Goal: Answer question/provide support: Share knowledge or assist other users

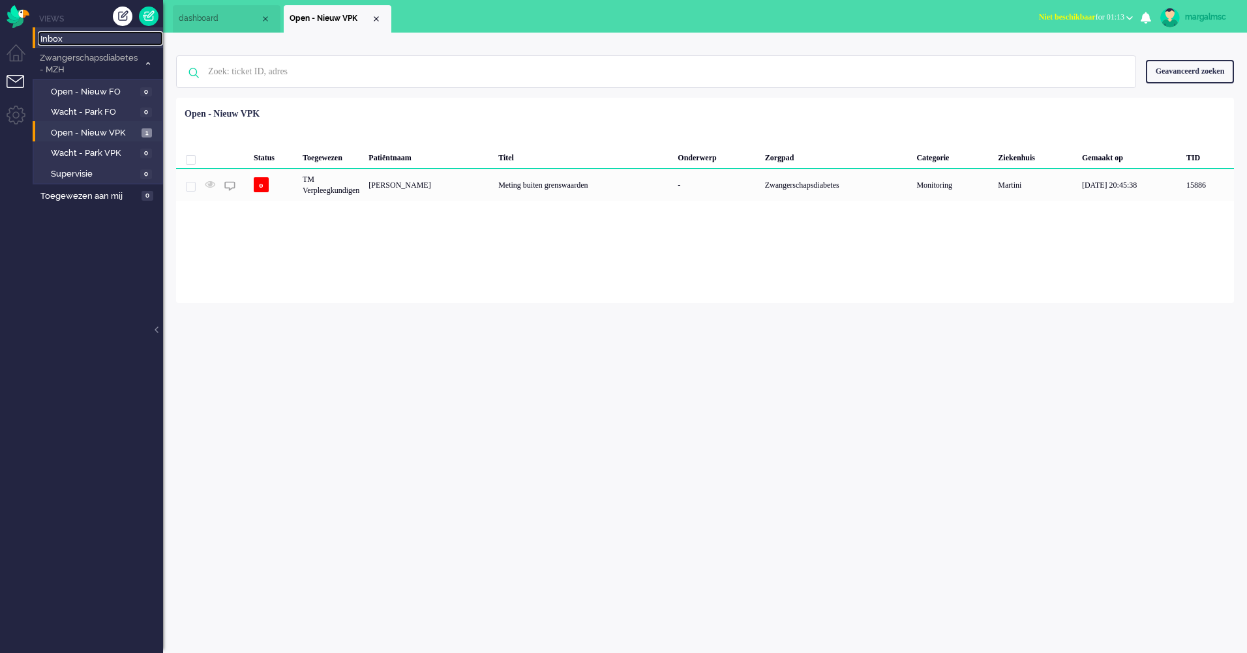
click at [105, 43] on span "Inbox" at bounding box center [101, 39] width 123 height 12
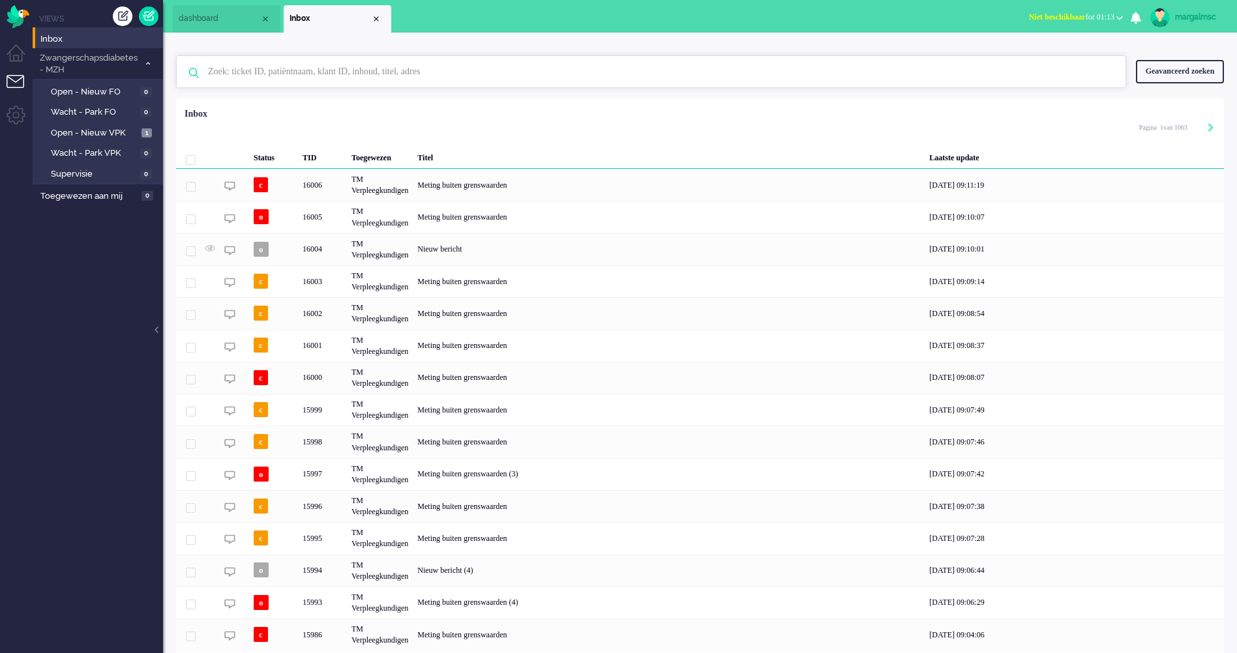
click at [265, 81] on input "text" at bounding box center [653, 71] width 910 height 31
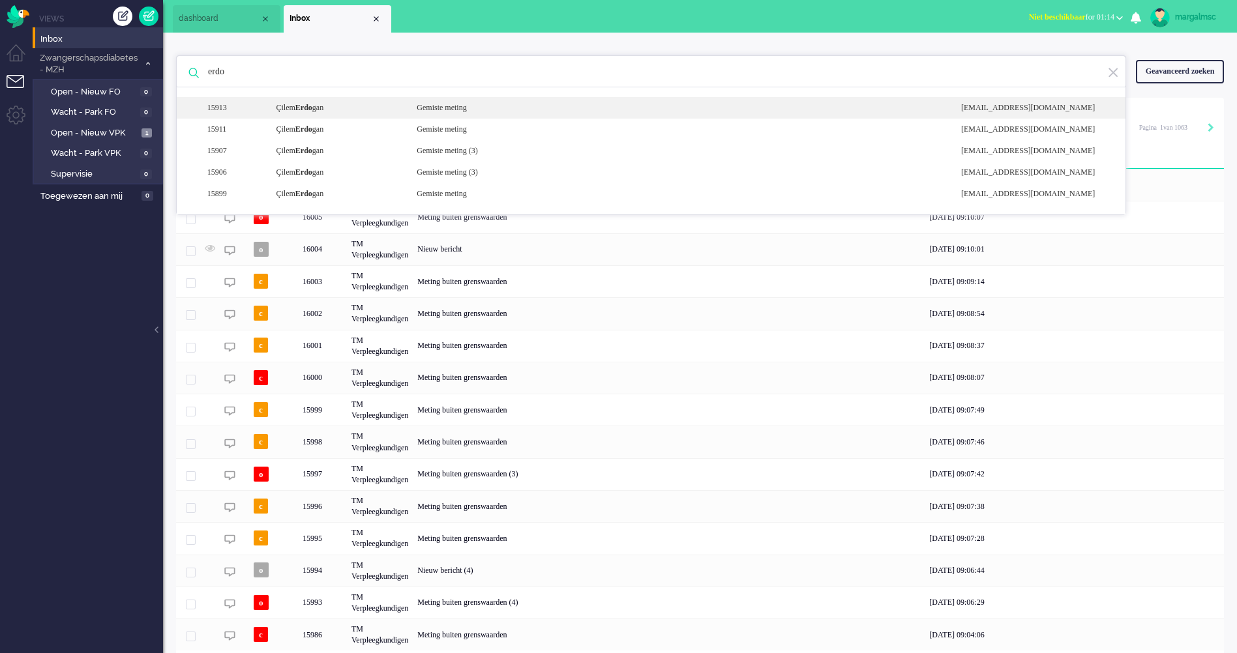
type input "erdo"
click at [350, 113] on div "Çilem Erdo gan" at bounding box center [336, 107] width 141 height 11
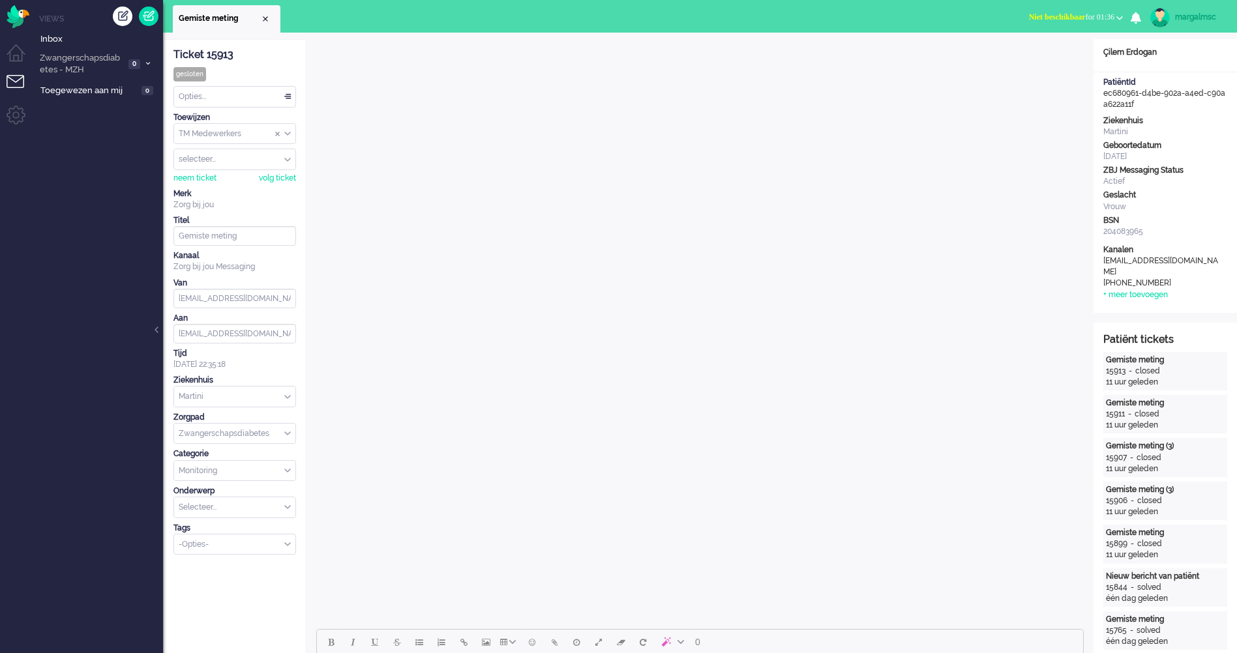
drag, startPoint x: 263, startPoint y: 14, endPoint x: 256, endPoint y: 8, distance: 9.7
click at [257, 10] on li "Gemiste meting" at bounding box center [227, 18] width 108 height 27
click at [263, 14] on div "Close tab" at bounding box center [265, 19] width 10 height 10
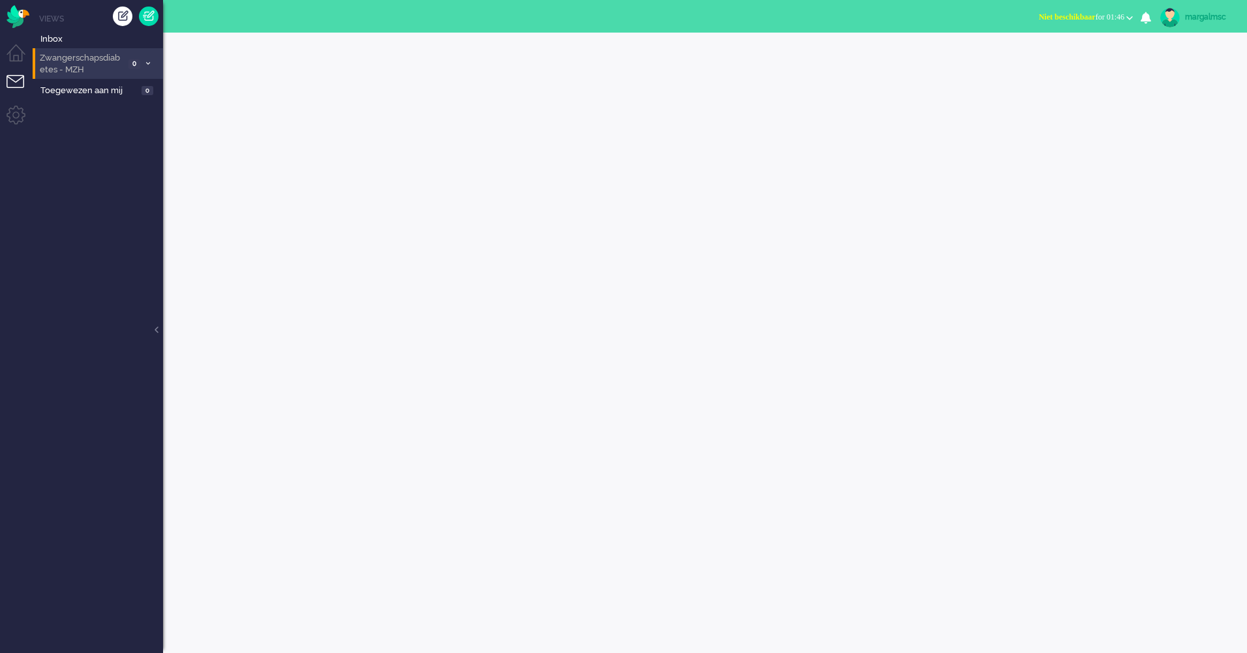
click at [76, 59] on span "Zwangerschapsdiabetes - MZH" at bounding box center [81, 64] width 87 height 24
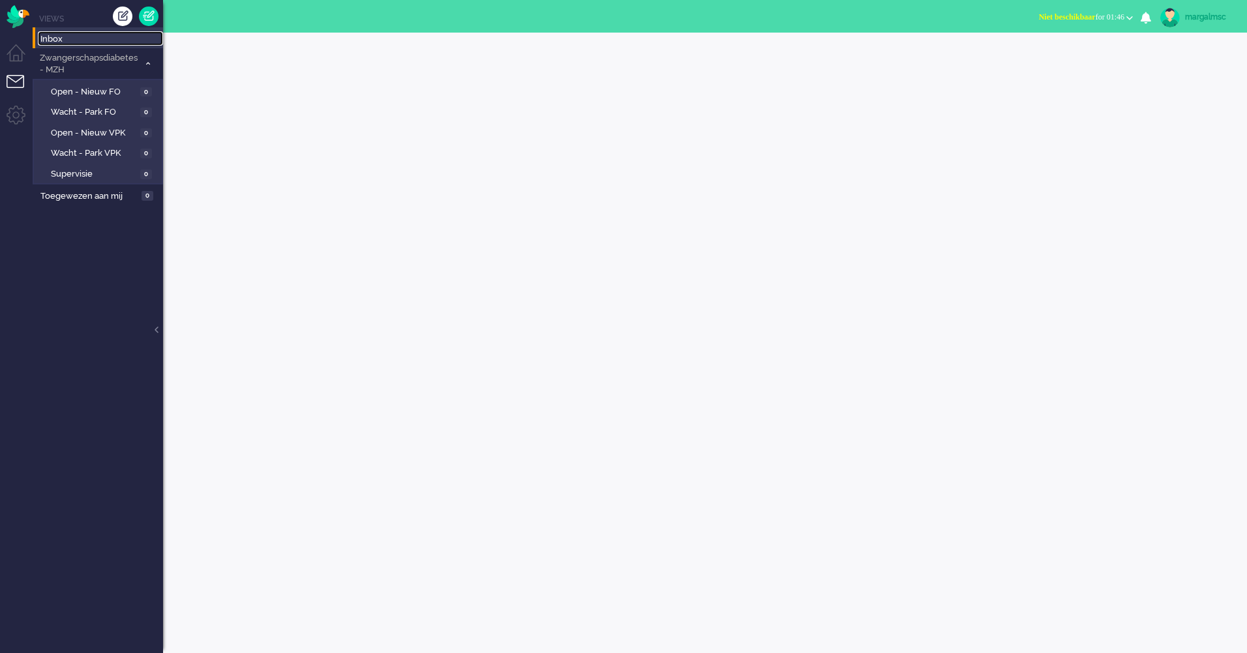
click at [80, 37] on span "Inbox" at bounding box center [101, 39] width 123 height 12
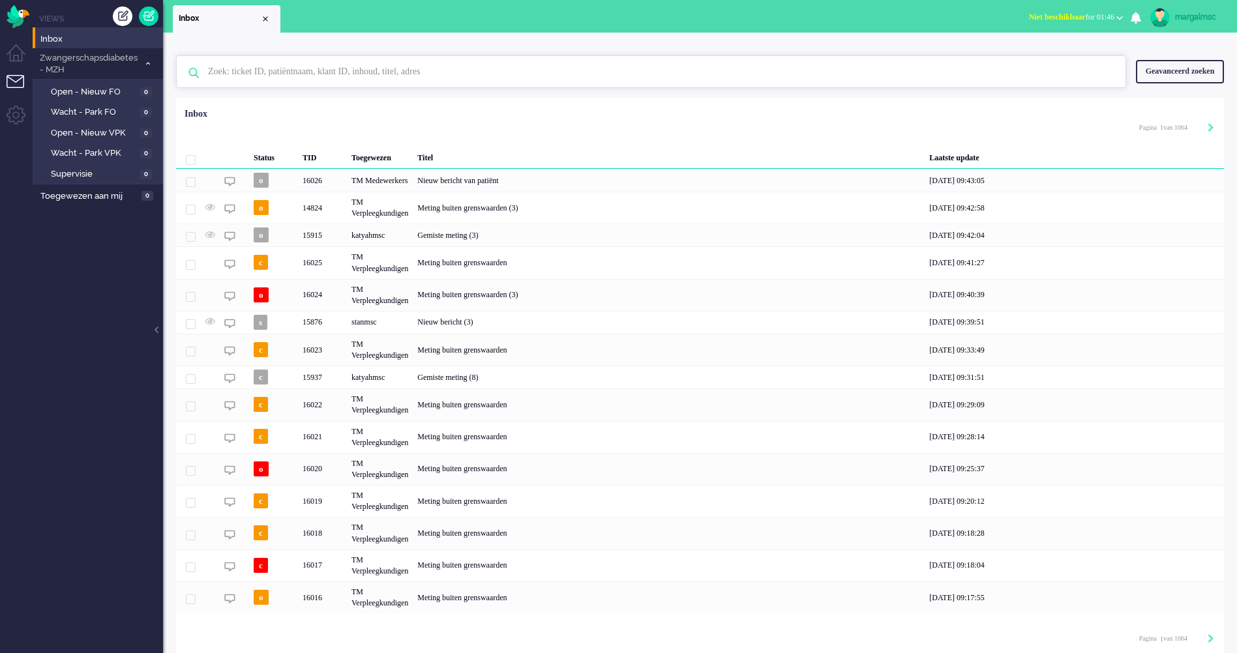
click at [252, 74] on input "text" at bounding box center [653, 71] width 910 height 31
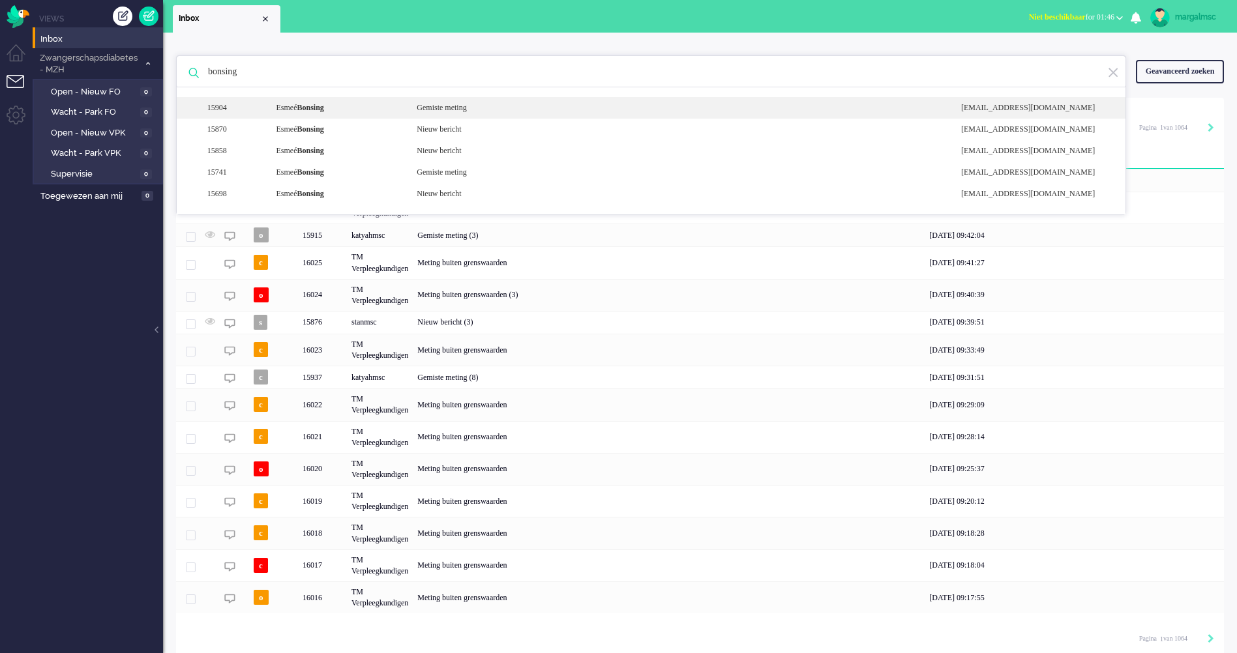
type input "bonsing"
click at [402, 111] on div "[PERSON_NAME]" at bounding box center [336, 107] width 141 height 11
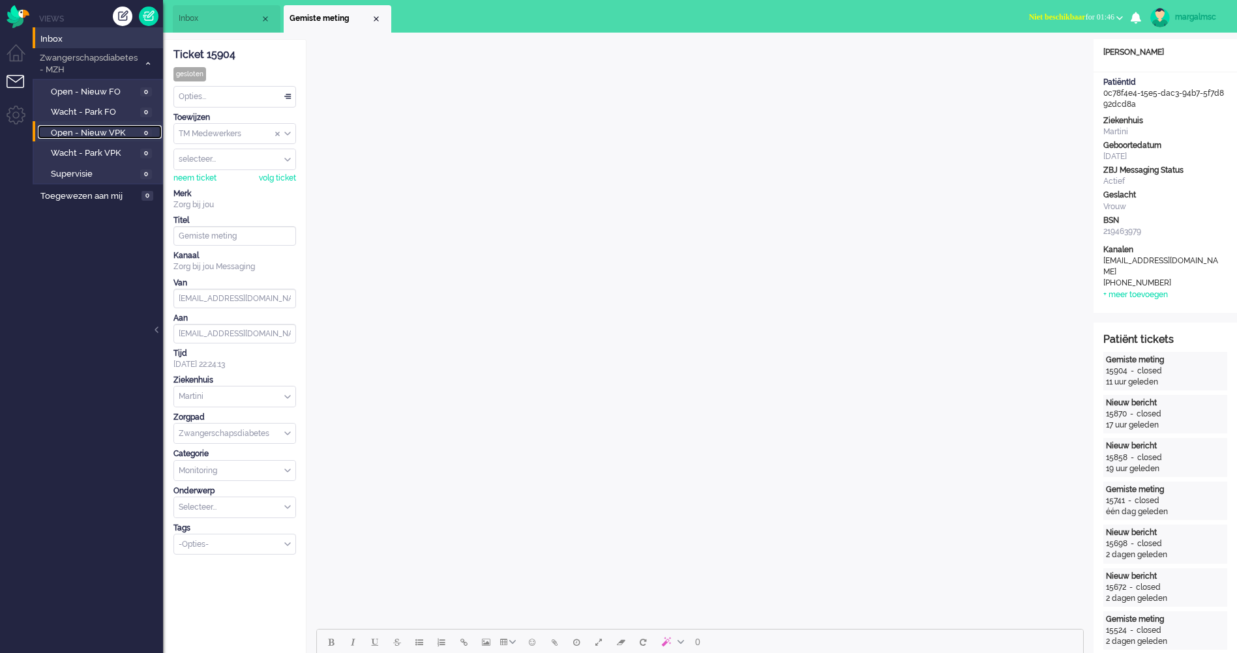
click at [117, 131] on span "Open - Nieuw VPK" at bounding box center [94, 133] width 86 height 12
